Goal: Feedback & Contribution: Contribute content

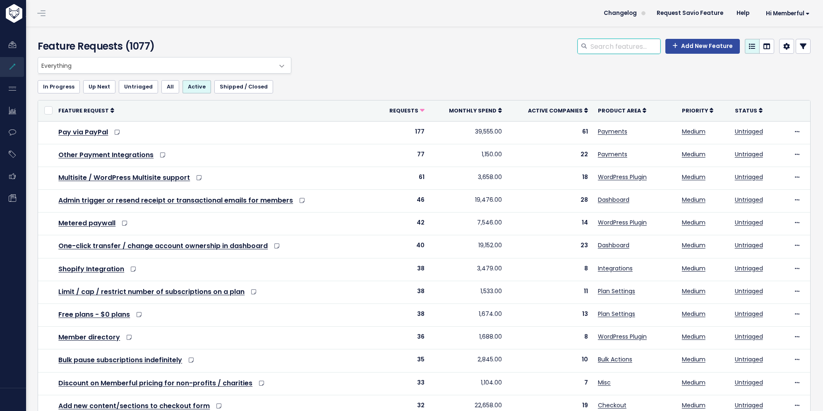
click at [628, 45] on input "search" at bounding box center [624, 46] width 71 height 15
type input ".edu"
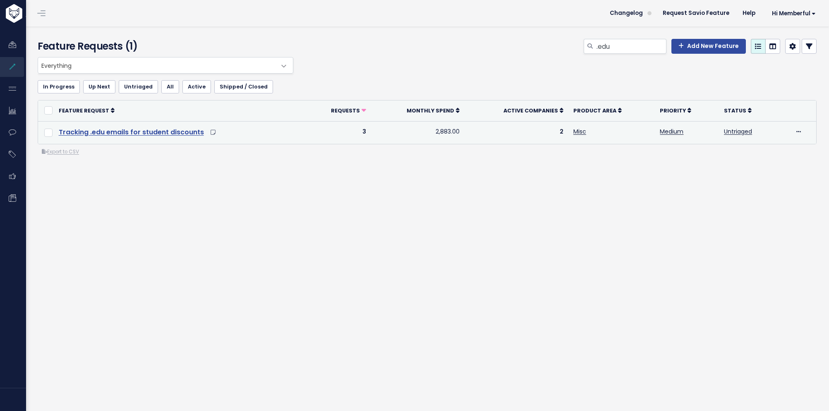
click at [131, 134] on link "Tracking .edu emails for student discounts" at bounding box center [131, 132] width 145 height 10
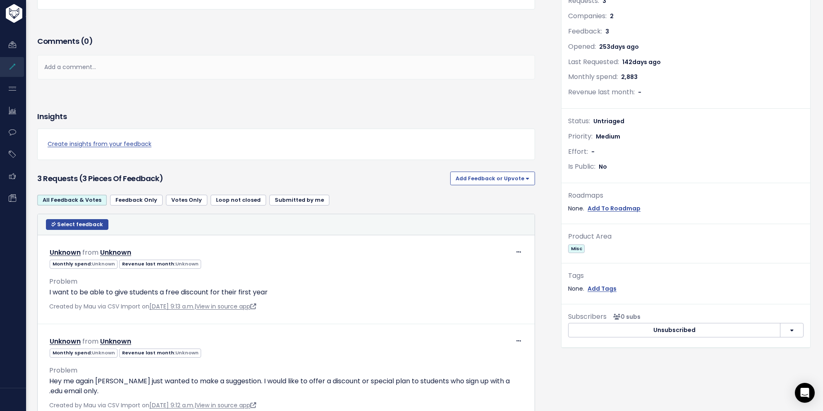
scroll to position [134, 0]
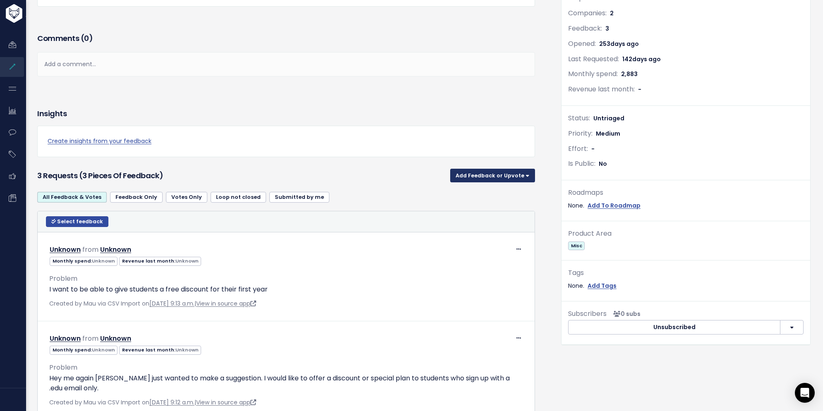
click at [486, 173] on button "Add Feedback or Upvote" at bounding box center [492, 175] width 85 height 13
click at [482, 206] on link "Add Feedback" at bounding box center [492, 213] width 78 height 16
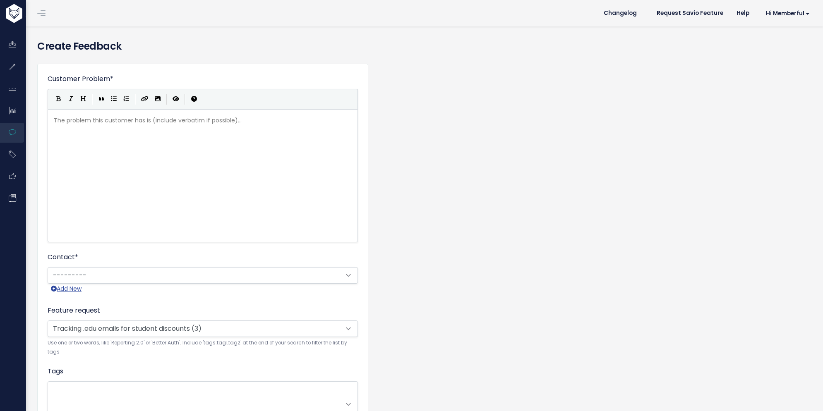
scroll to position [1, 0]
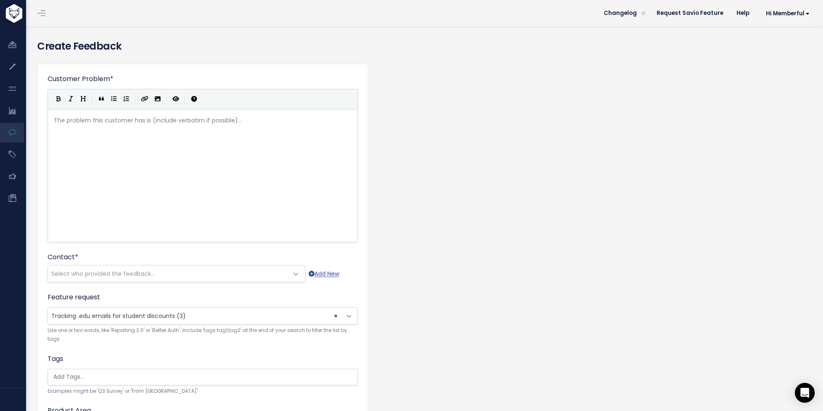
click at [254, 180] on div "The problem this customer has is (include verbatim if possible)... xxxxxxxxxx ​" at bounding box center [213, 186] width 322 height 145
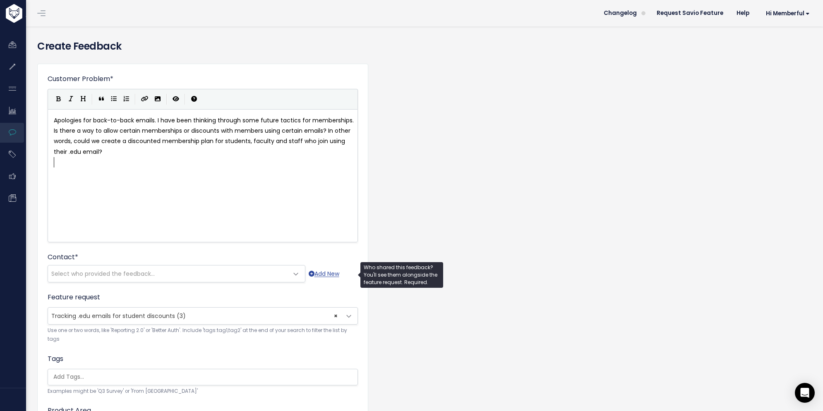
click at [230, 275] on span "Select who provided the feedback..." at bounding box center [168, 274] width 240 height 17
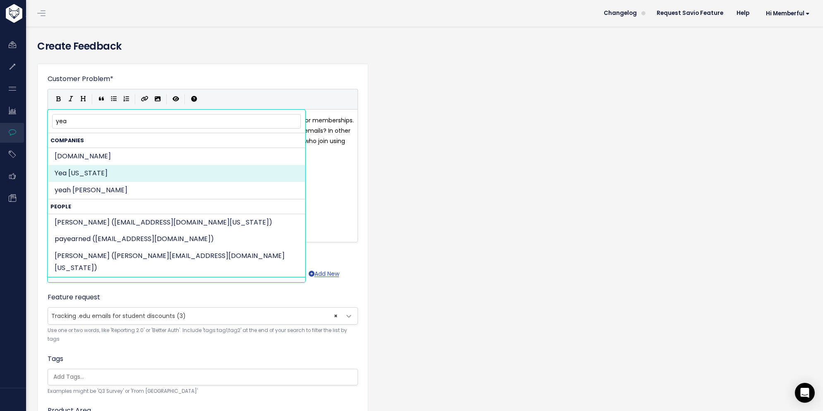
type input "yea"
select select "COMPANY-16148774"
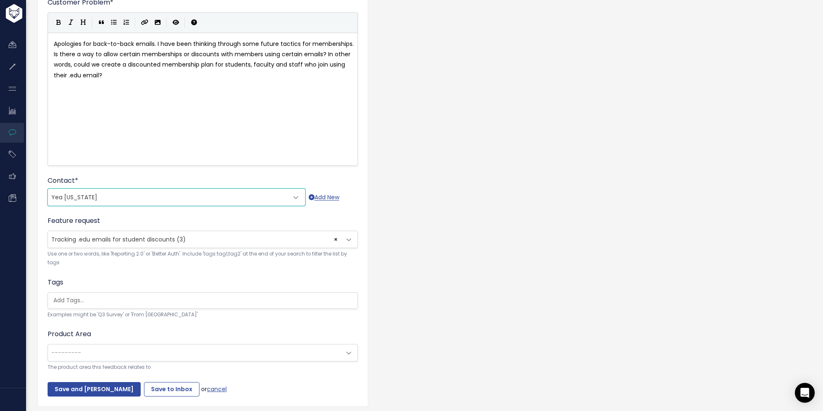
scroll to position [44, 0]
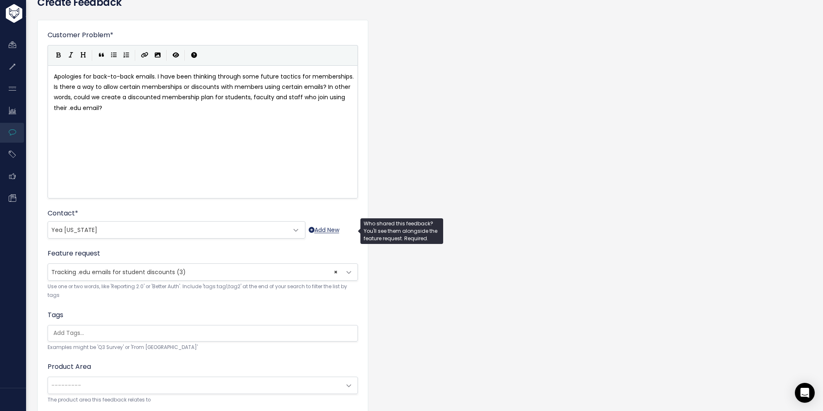
click at [329, 231] on link "Add New" at bounding box center [324, 230] width 31 height 10
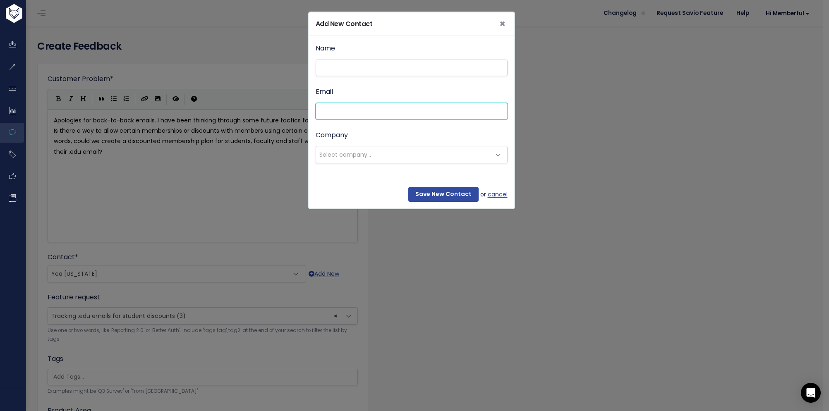
click at [397, 110] on input "Email" at bounding box center [412, 111] width 192 height 17
paste input "doug@yea-alabama.com"
type input "doug@yea-alabama.com"
click at [386, 66] on input "Name" at bounding box center [412, 68] width 192 height 17
type input "Doug"
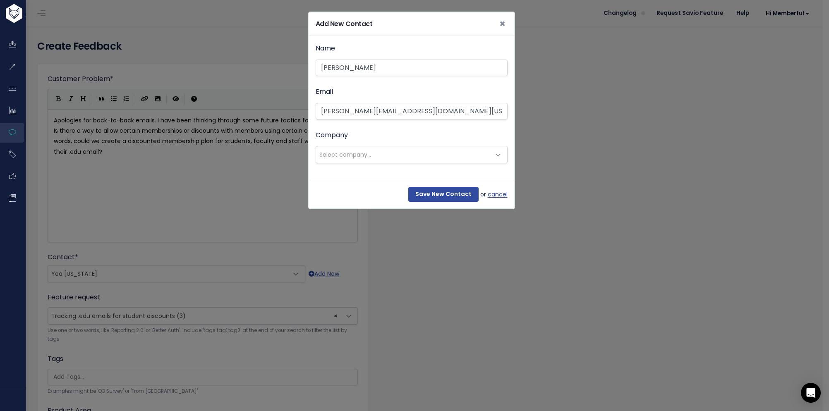
click at [381, 153] on span "Select company..." at bounding box center [403, 154] width 175 height 17
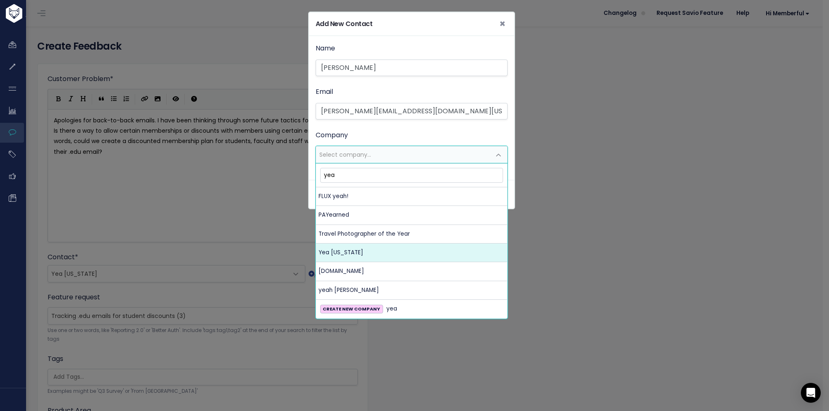
type input "yea"
select select "16148774"
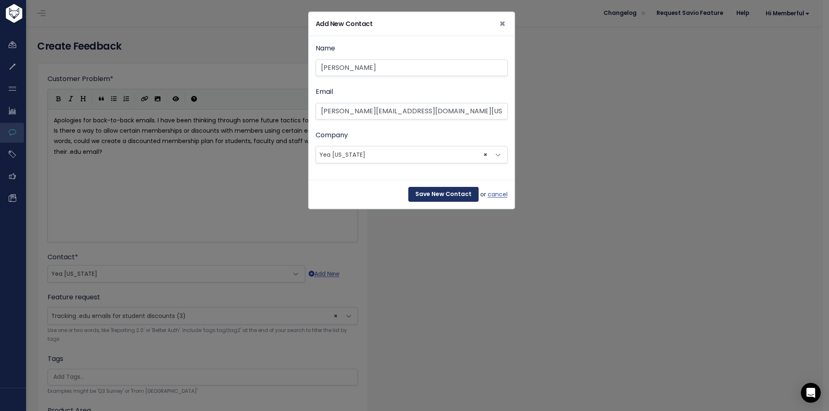
click at [432, 193] on input "Save New Contact" at bounding box center [443, 194] width 70 height 15
select select "92937982"
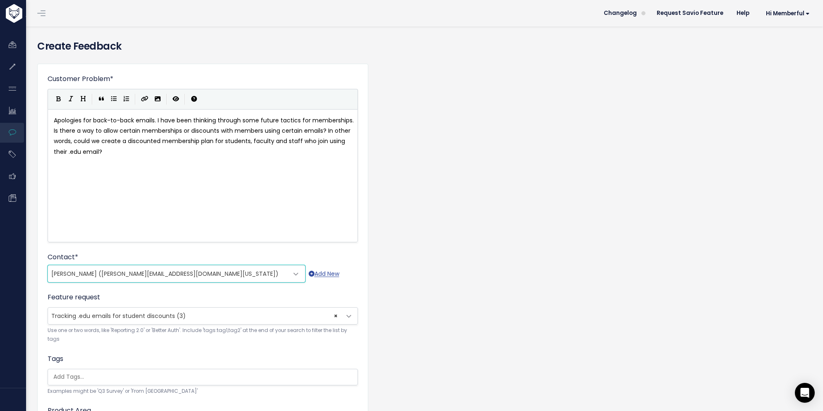
scroll to position [111, 0]
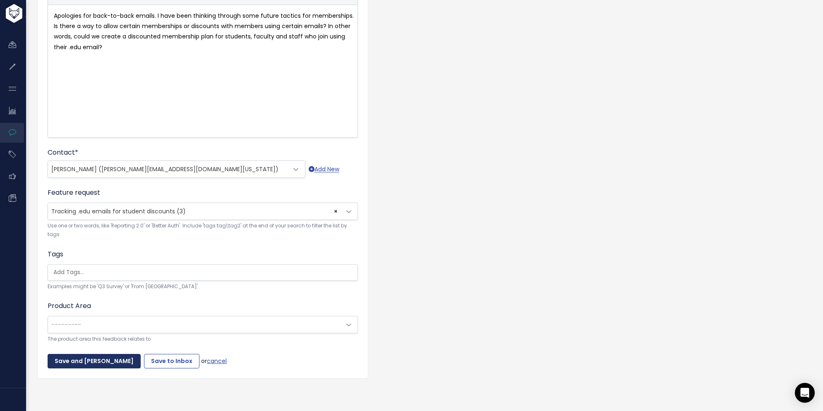
click at [103, 357] on input "Save and Mark Triaged" at bounding box center [94, 361] width 93 height 15
